Goal: Task Accomplishment & Management: Use online tool/utility

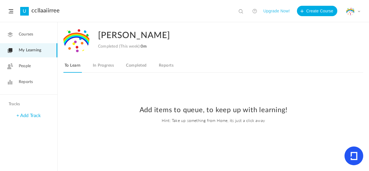
click at [16, 38] on link "Courses" at bounding box center [28, 34] width 57 height 14
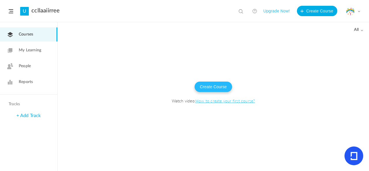
click at [206, 82] on button "Create Course" at bounding box center [213, 87] width 37 height 10
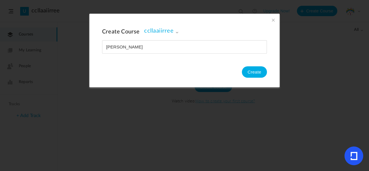
click at [0, 112] on section "Create Course [GEOGRAPHIC_DATA] [GEOGRAPHIC_DATA] Create" at bounding box center [184, 85] width 369 height 171
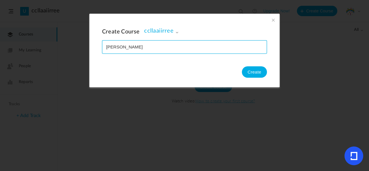
click at [121, 44] on input "name" at bounding box center [184, 47] width 164 height 13
type input "eglish 111"
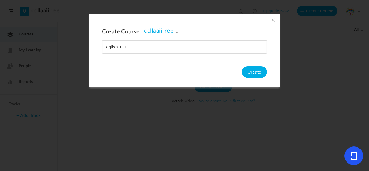
click at [245, 76] on button "Create" at bounding box center [254, 72] width 25 height 12
click at [256, 70] on button "Create" at bounding box center [254, 72] width 25 height 12
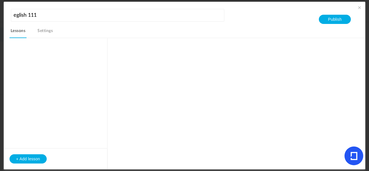
click at [18, 160] on button "+ Add lesson" at bounding box center [28, 158] width 37 height 9
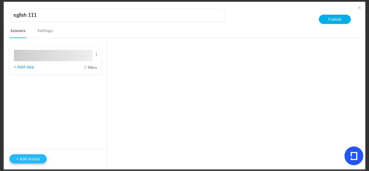
type input "Lesson 1"
type input "0"
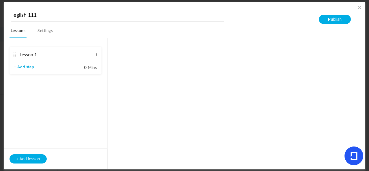
click at [157, 92] on div "Lesson 1 Edit Delete + Add step 0 Mins + Add lesson" at bounding box center [188, 104] width 356 height 132
click at [32, 160] on button "+ Add lesson" at bounding box center [28, 158] width 37 height 9
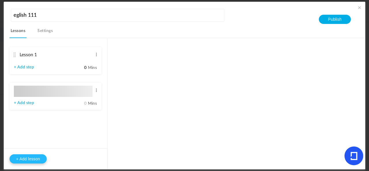
type input "Lesson 2"
type input "0"
click at [17, 67] on link "+ Add step" at bounding box center [24, 67] width 20 height 5
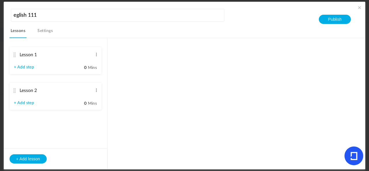
type input "Step 1"
click at [19, 72] on link "+ Add step" at bounding box center [24, 71] width 20 height 5
type input "Step 2"
click at [97, 54] on span at bounding box center [96, 55] width 4 height 6
click at [82, 64] on link "Edit" at bounding box center [87, 64] width 22 height 7
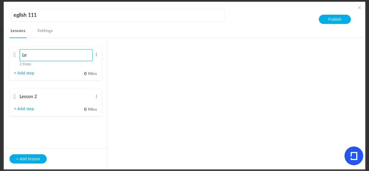
type input "L"
type input "m"
